Goal: Task Accomplishment & Management: Manage account settings

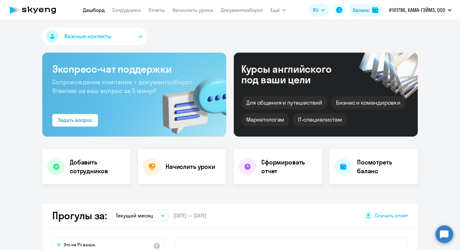
click at [200, 175] on div "Начислить уроки" at bounding box center [182, 166] width 88 height 35
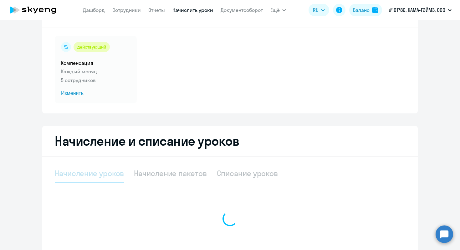
select select "10"
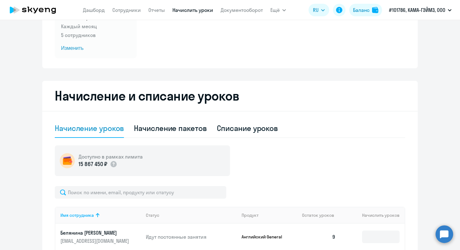
scroll to position [84, 0]
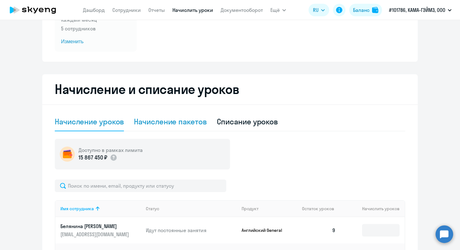
click at [192, 121] on div "Начисление пакетов" at bounding box center [170, 121] width 73 height 10
select select "10"
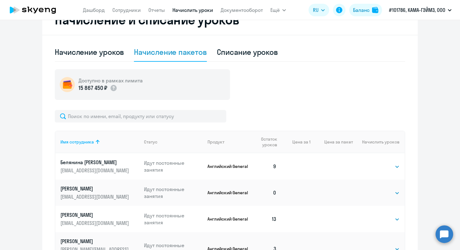
scroll to position [153, 0]
click at [113, 52] on div "Начисление уроков" at bounding box center [89, 52] width 69 height 10
select select "10"
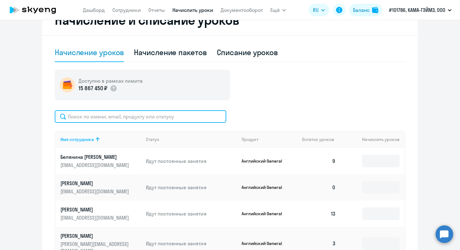
click at [167, 116] on input "text" at bounding box center [141, 116] width 172 height 13
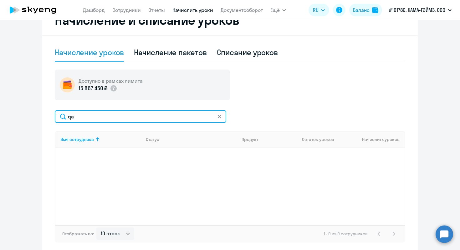
type input "q"
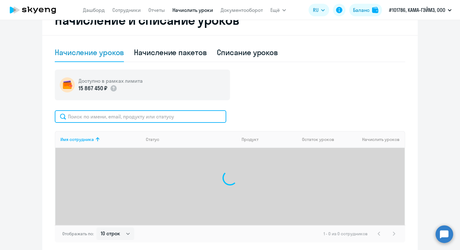
type input "[PERSON_NAME]"
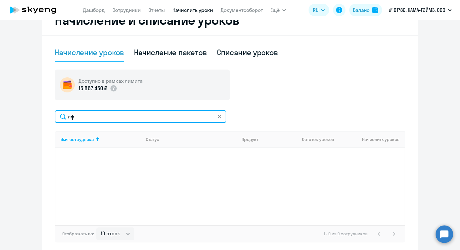
type input "л"
type input "о"
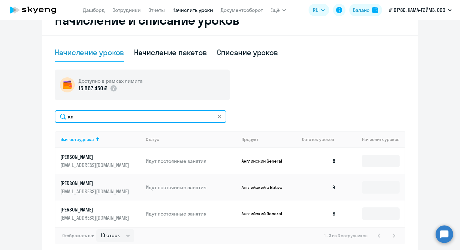
type input "к"
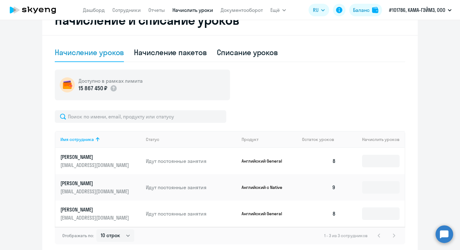
click at [294, 115] on div at bounding box center [230, 116] width 351 height 13
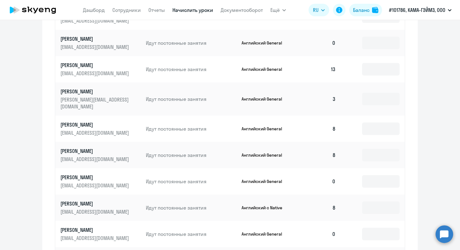
scroll to position [366, 0]
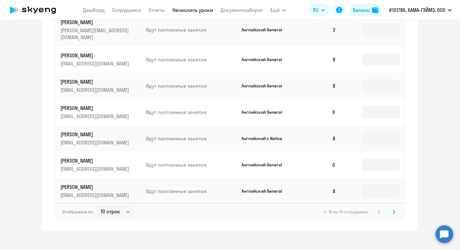
click at [395, 208] on svg-icon at bounding box center [394, 212] width 8 height 8
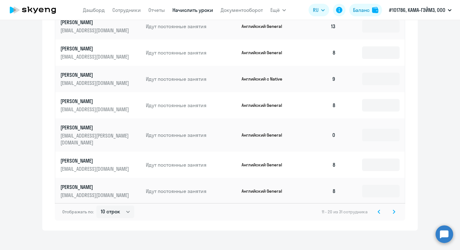
click at [396, 208] on svg-icon at bounding box center [394, 212] width 8 height 8
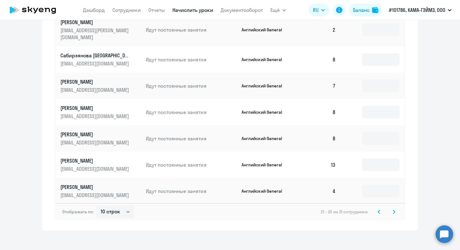
click at [394, 209] on icon at bounding box center [394, 211] width 3 height 4
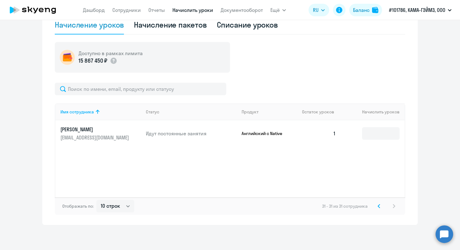
scroll to position [180, 0]
click at [381, 208] on svg-icon at bounding box center [379, 206] width 8 height 8
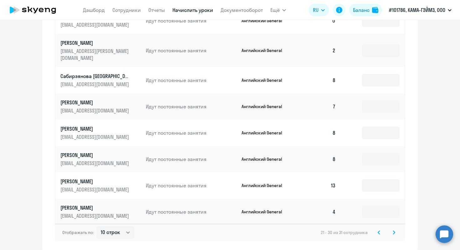
scroll to position [366, 0]
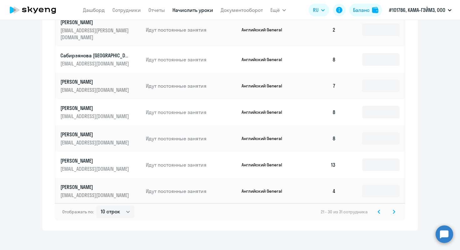
click at [374, 208] on div "21 - 30 из 31 сотрудника" at bounding box center [359, 212] width 77 height 8
click at [375, 208] on svg-icon at bounding box center [379, 212] width 8 height 8
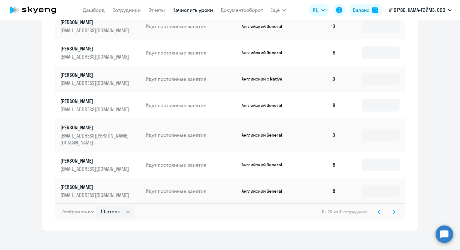
click at [381, 208] on svg-icon at bounding box center [379, 212] width 8 height 8
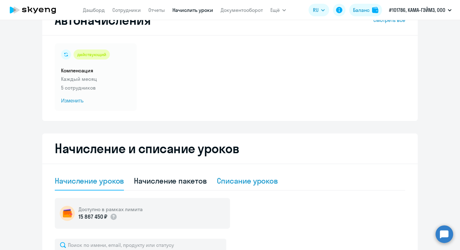
scroll to position [0, 0]
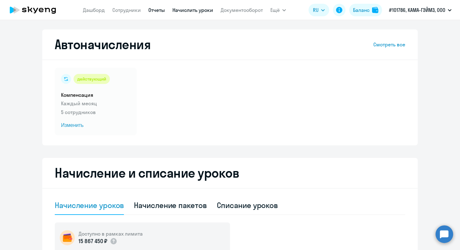
click at [161, 10] on link "Отчеты" at bounding box center [156, 10] width 17 height 6
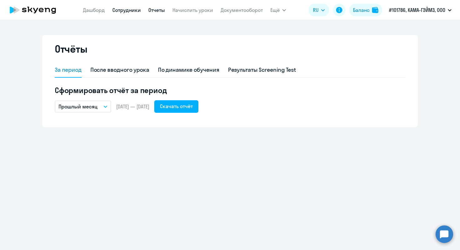
click at [124, 10] on link "Сотрудники" at bounding box center [126, 10] width 28 height 6
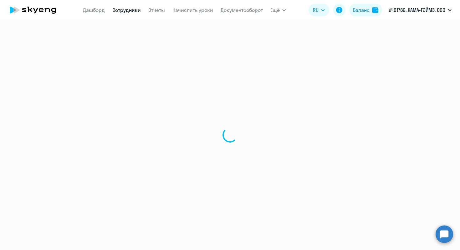
select select "30"
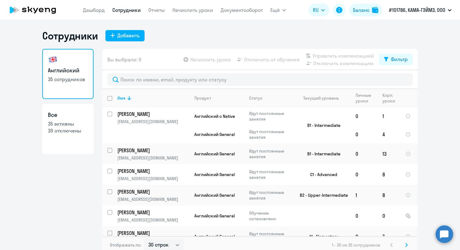
click at [72, 133] on p "39 отключены" at bounding box center [68, 130] width 40 height 7
select select "30"
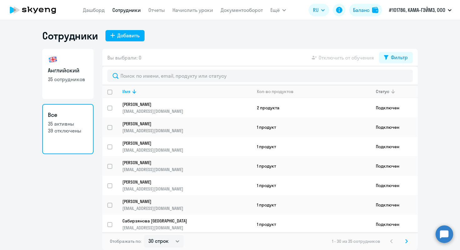
click at [390, 91] on icon at bounding box center [393, 92] width 8 height 8
click at [390, 90] on icon at bounding box center [393, 92] width 8 height 8
click at [397, 62] on button "Фильтр" at bounding box center [396, 57] width 34 height 11
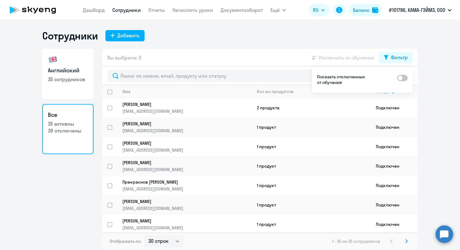
click at [401, 76] on span at bounding box center [402, 78] width 11 height 6
click at [397, 78] on input "checkbox" at bounding box center [397, 78] width 0 height 0
checkbox input "true"
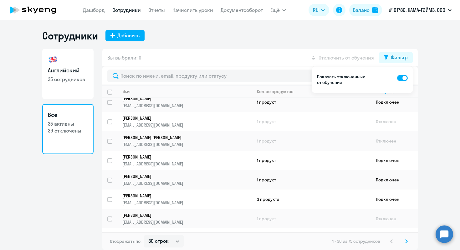
scroll to position [105, 0]
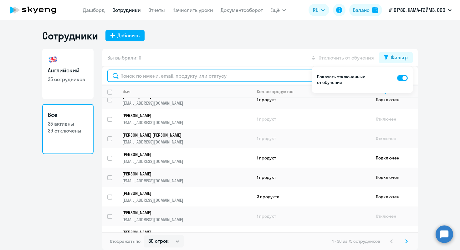
click at [223, 75] on input "text" at bounding box center [260, 76] width 306 height 13
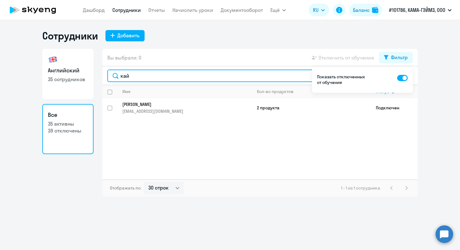
click at [255, 74] on input "кай" at bounding box center [260, 76] width 306 height 13
type input "кай"
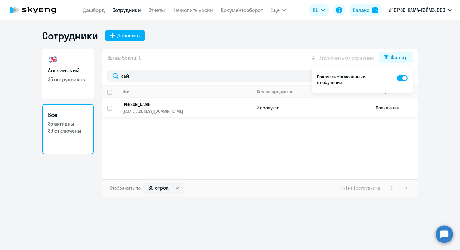
click at [262, 108] on td "2 продукта" at bounding box center [311, 107] width 119 height 19
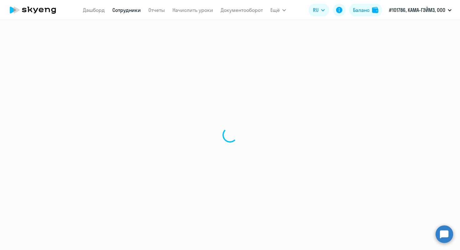
select select "english"
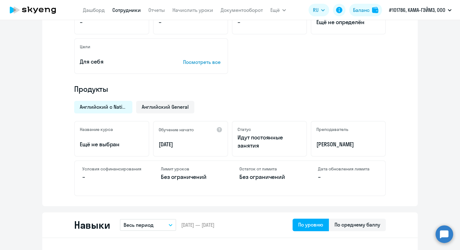
scroll to position [151, 0]
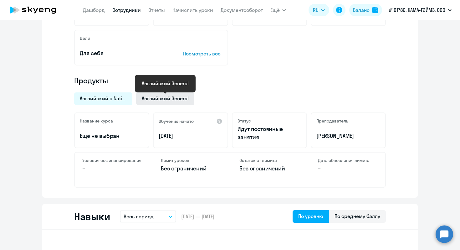
click at [175, 100] on span "Английский General" at bounding box center [165, 98] width 47 height 7
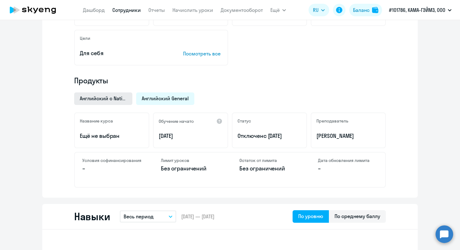
click at [114, 100] on span "Английский с Native" at bounding box center [103, 98] width 47 height 7
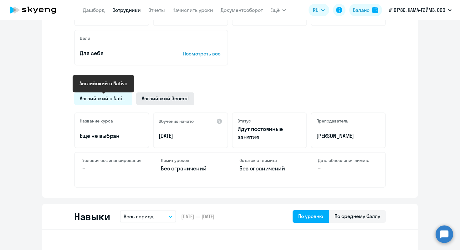
click at [157, 99] on span "Английский General" at bounding box center [165, 98] width 47 height 7
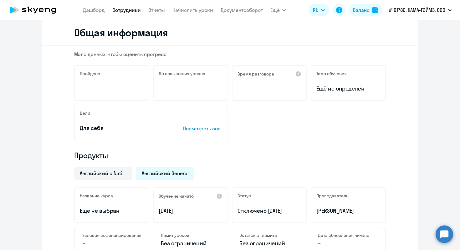
scroll to position [80, 0]
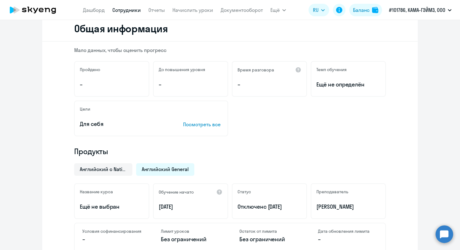
click at [173, 169] on span "Английский General" at bounding box center [165, 169] width 47 height 7
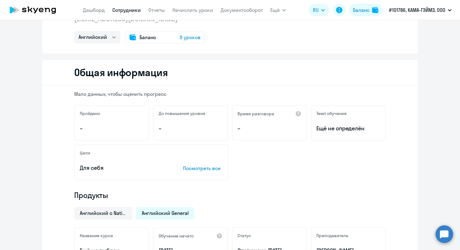
scroll to position [0, 0]
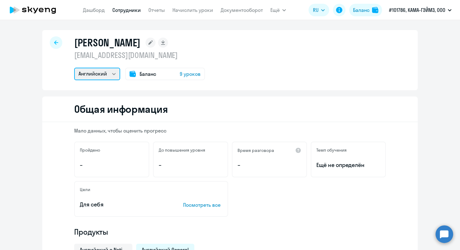
click at [107, 75] on select "Английский" at bounding box center [97, 74] width 46 height 13
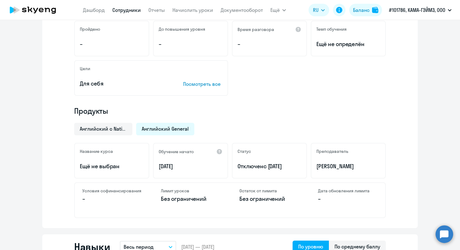
scroll to position [121, 0]
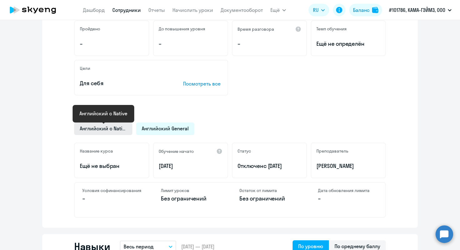
click at [109, 130] on span "Английский с Native" at bounding box center [103, 128] width 47 height 7
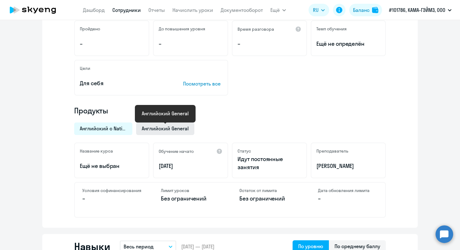
click at [162, 128] on span "Английский General" at bounding box center [165, 128] width 47 height 7
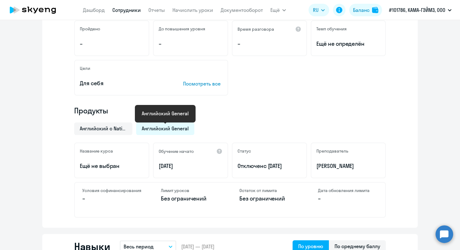
click at [175, 128] on span "Английский General" at bounding box center [165, 128] width 47 height 7
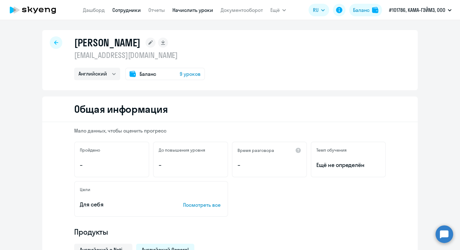
click at [189, 12] on link "Начислить уроки" at bounding box center [193, 10] width 41 height 6
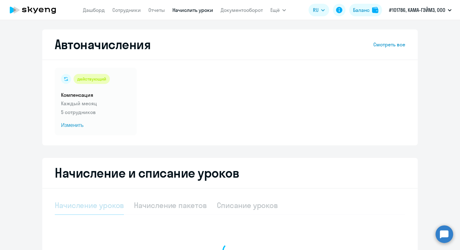
select select "10"
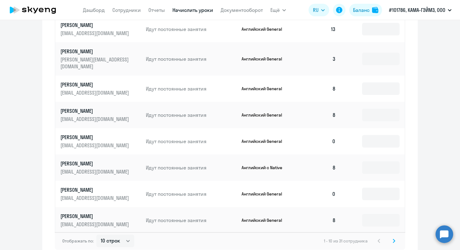
scroll to position [366, 0]
